Goal: Find specific page/section: Find specific page/section

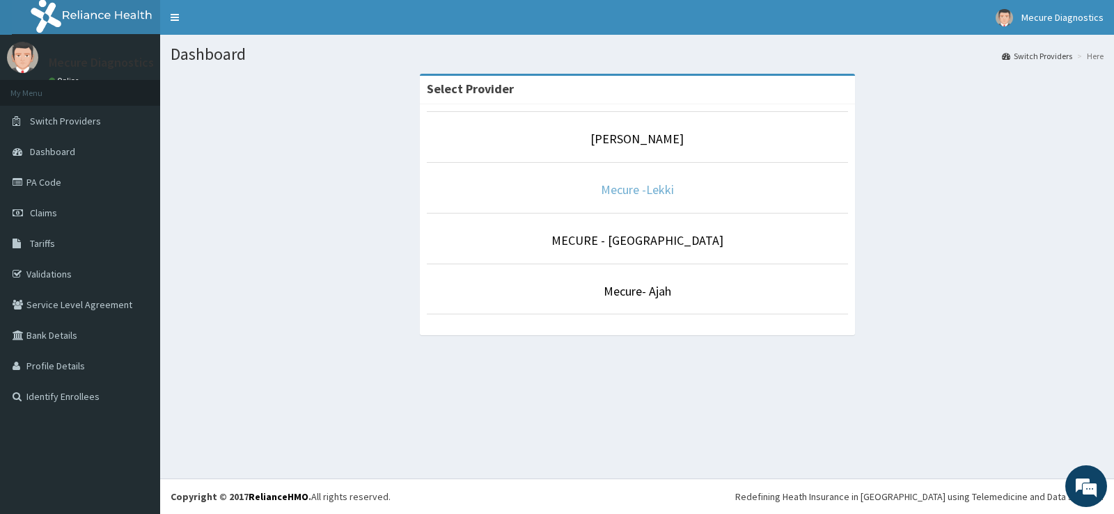
click at [663, 189] on link "Mecure -Lekki" at bounding box center [637, 190] width 73 height 16
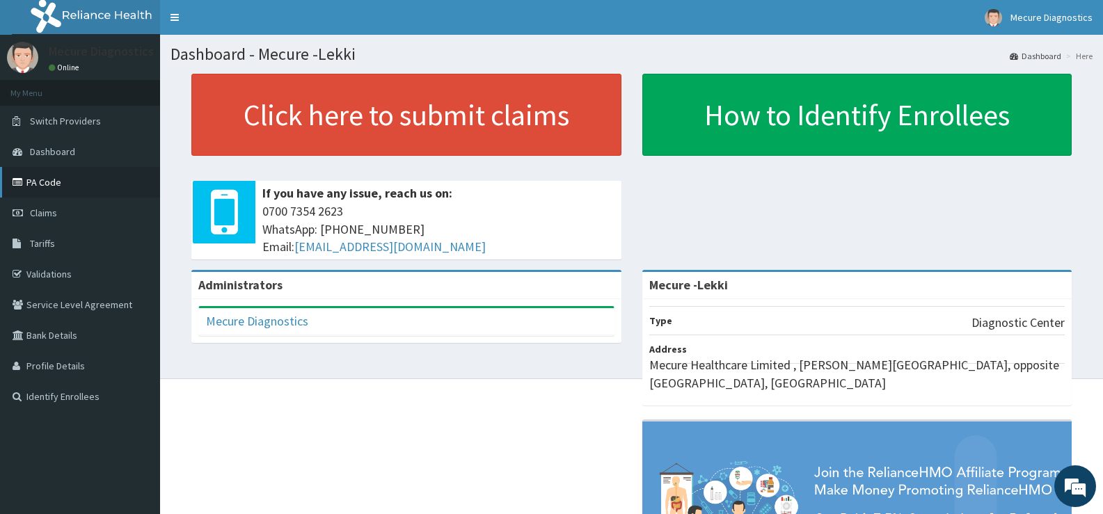
click at [35, 186] on link "PA Code" at bounding box center [80, 182] width 160 height 31
